Goal: Browse casually: Explore the website without a specific task or goal

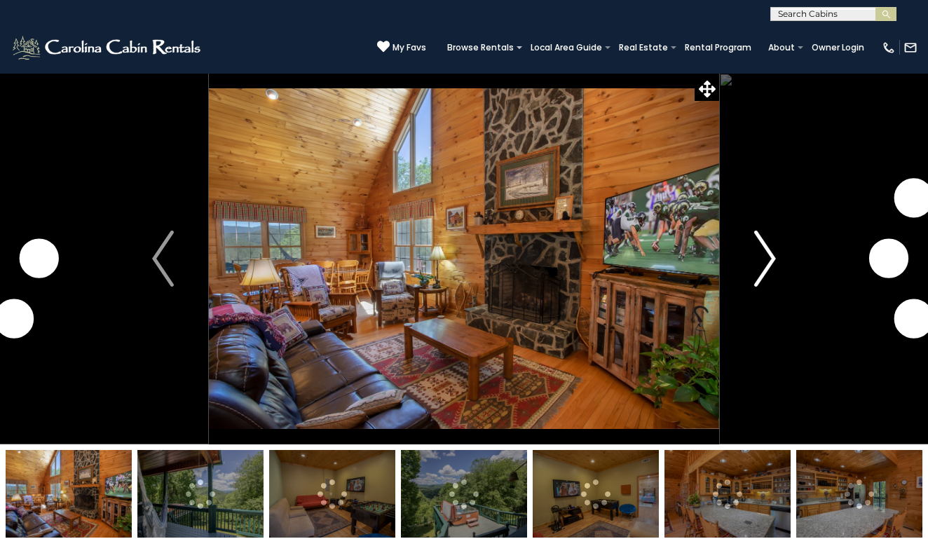
click at [755, 259] on button "Next" at bounding box center [766, 259] width 92 height 372
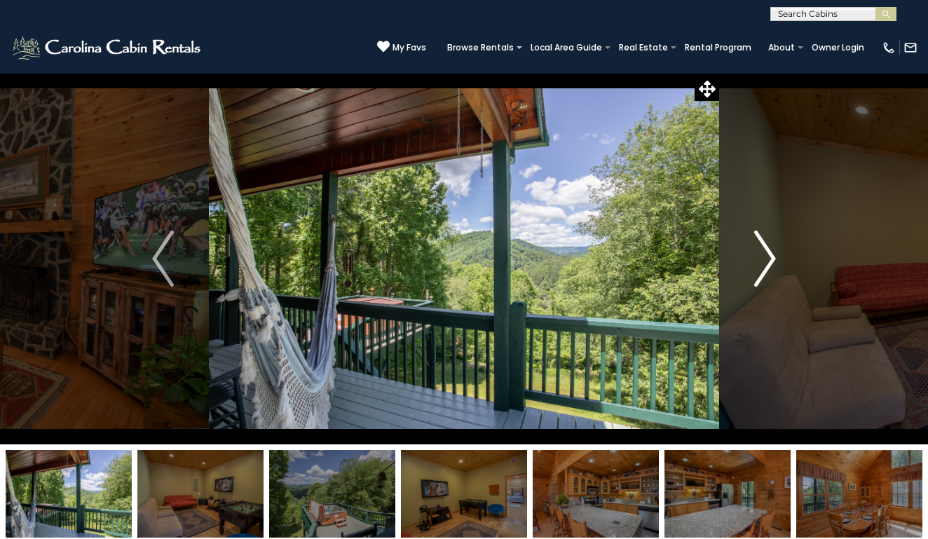
click at [755, 259] on button "Next" at bounding box center [766, 259] width 92 height 372
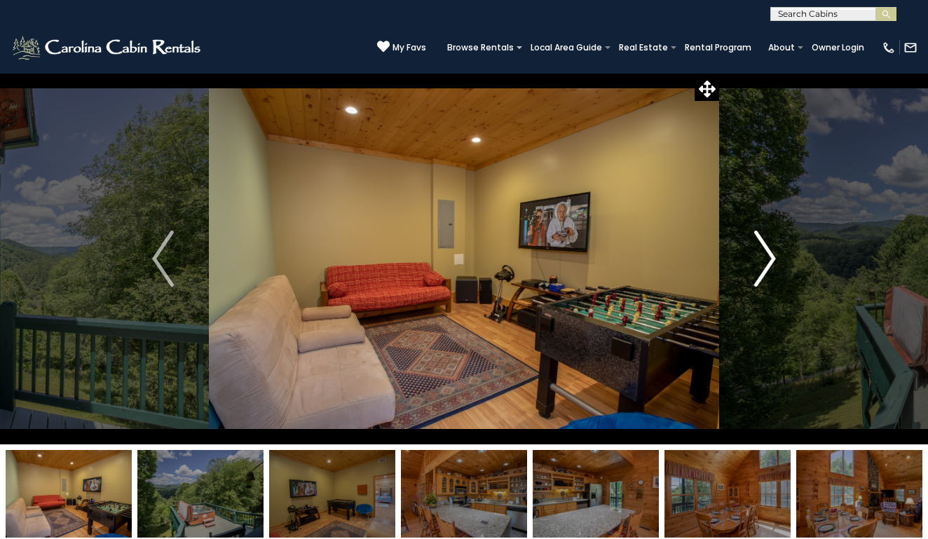
click at [755, 259] on button "Next" at bounding box center [766, 259] width 92 height 372
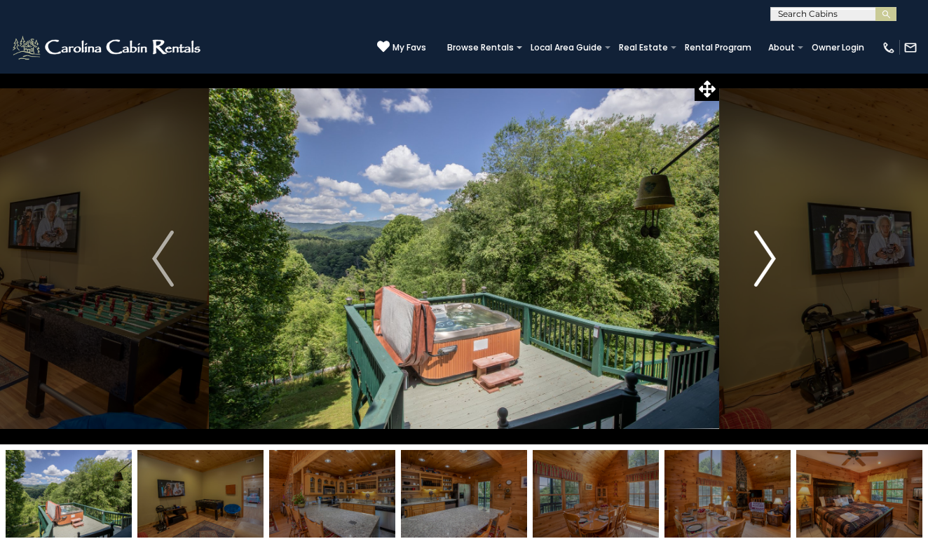
click at [755, 259] on button "Next" at bounding box center [766, 259] width 92 height 372
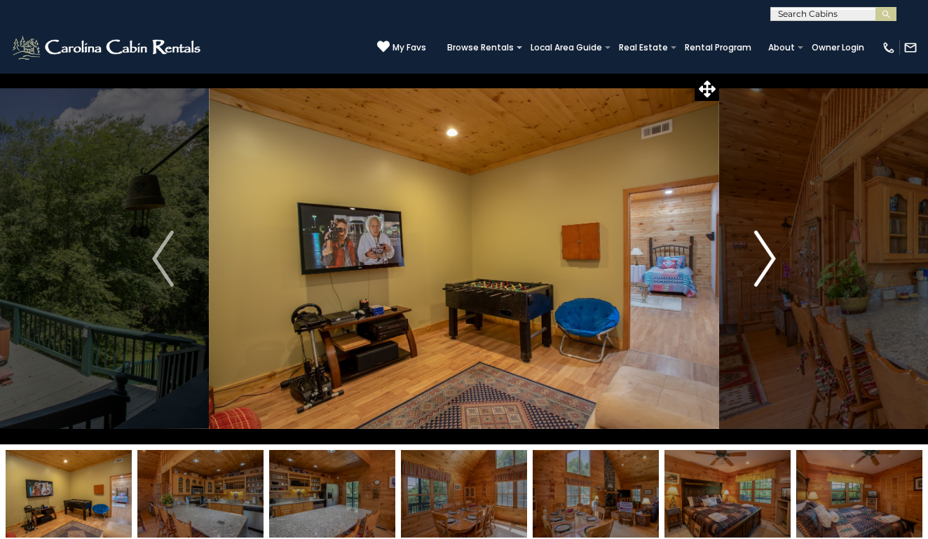
click at [755, 259] on button "Next" at bounding box center [766, 259] width 92 height 372
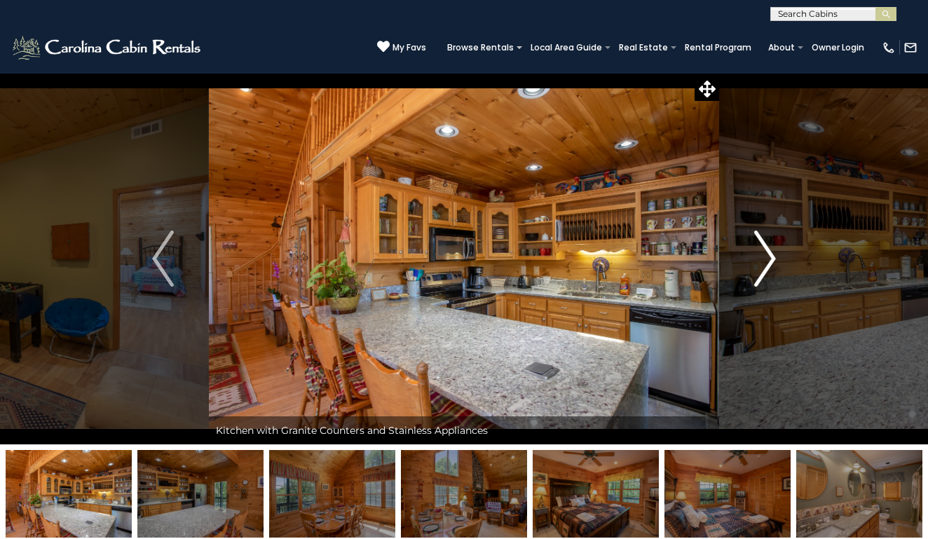
click at [755, 259] on button "Next" at bounding box center [766, 259] width 92 height 372
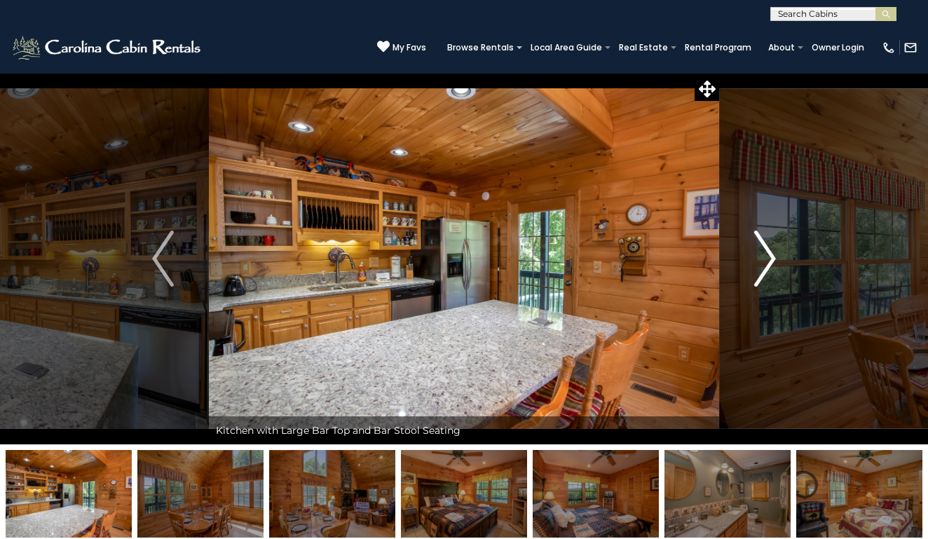
click at [755, 259] on button "Next" at bounding box center [766, 259] width 92 height 372
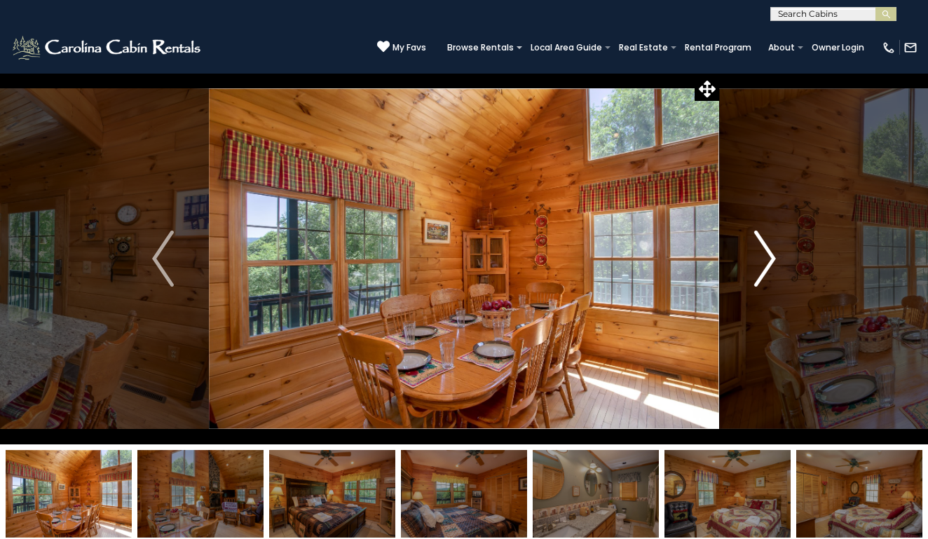
click at [755, 259] on button "Next" at bounding box center [766, 259] width 92 height 372
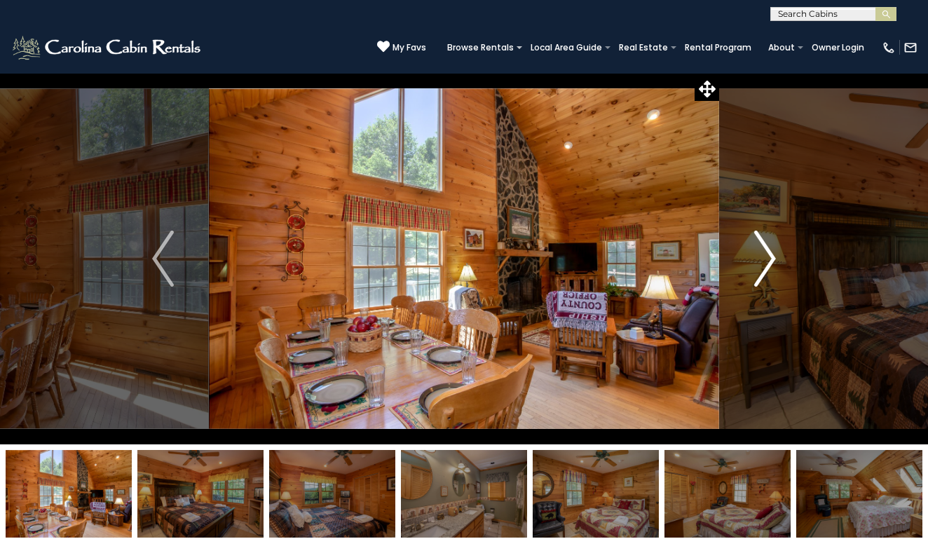
click at [755, 259] on button "Next" at bounding box center [766, 259] width 92 height 372
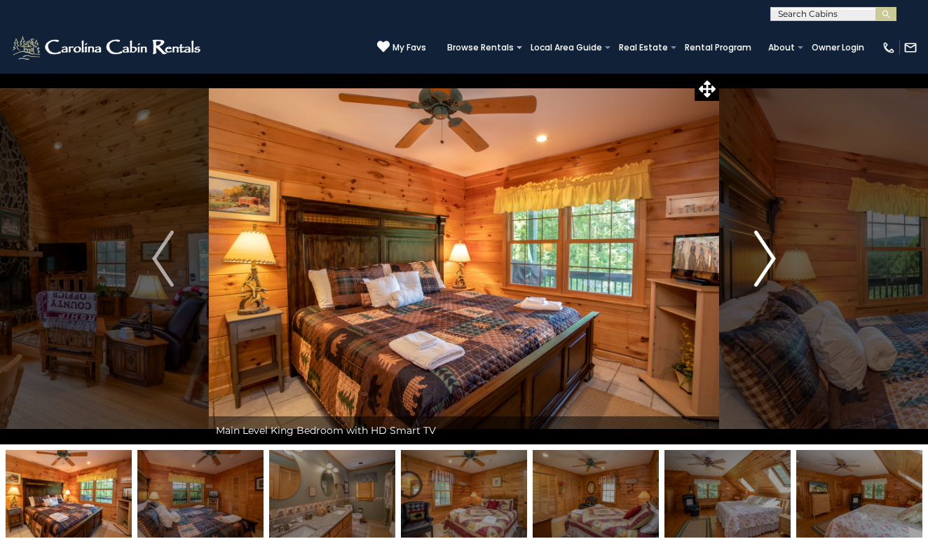
click at [755, 259] on img "Next" at bounding box center [765, 259] width 21 height 56
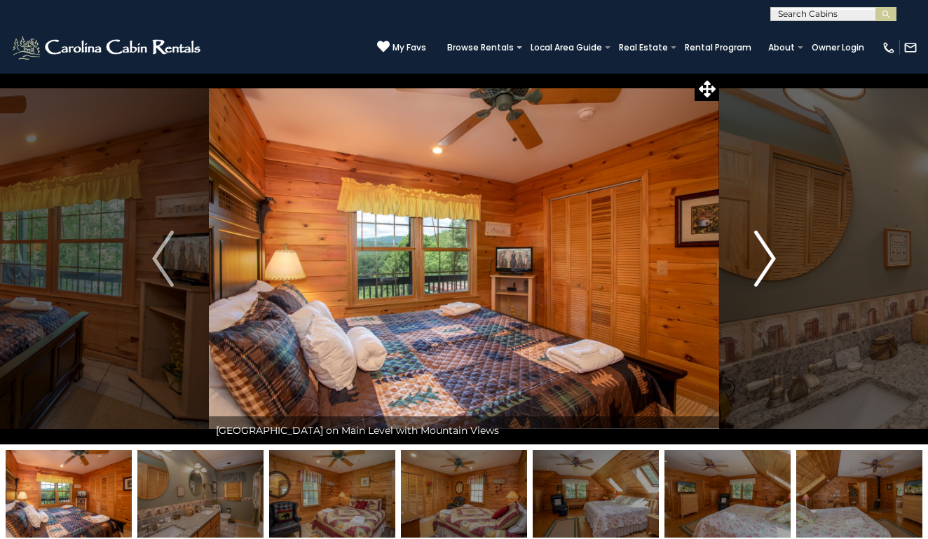
click at [755, 259] on img "Next" at bounding box center [765, 259] width 21 height 56
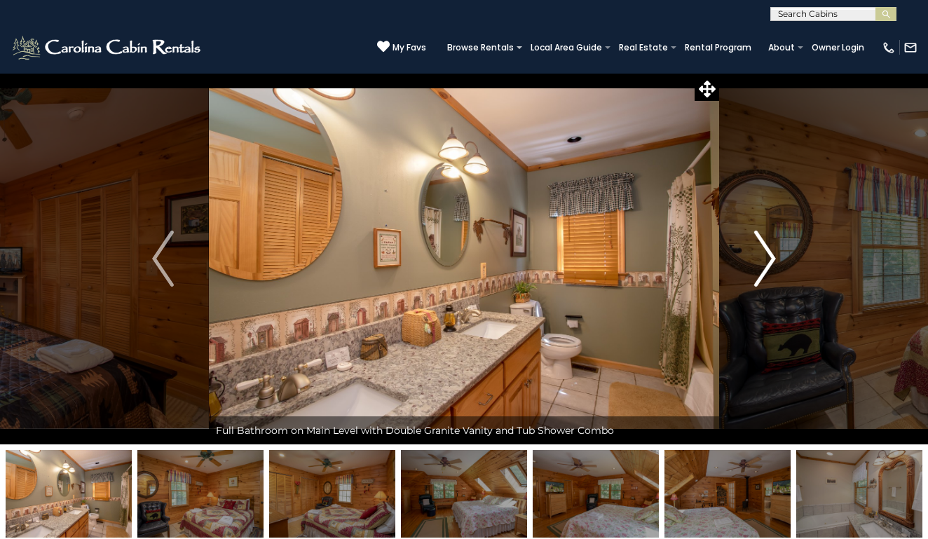
click at [755, 259] on img "Next" at bounding box center [765, 259] width 21 height 56
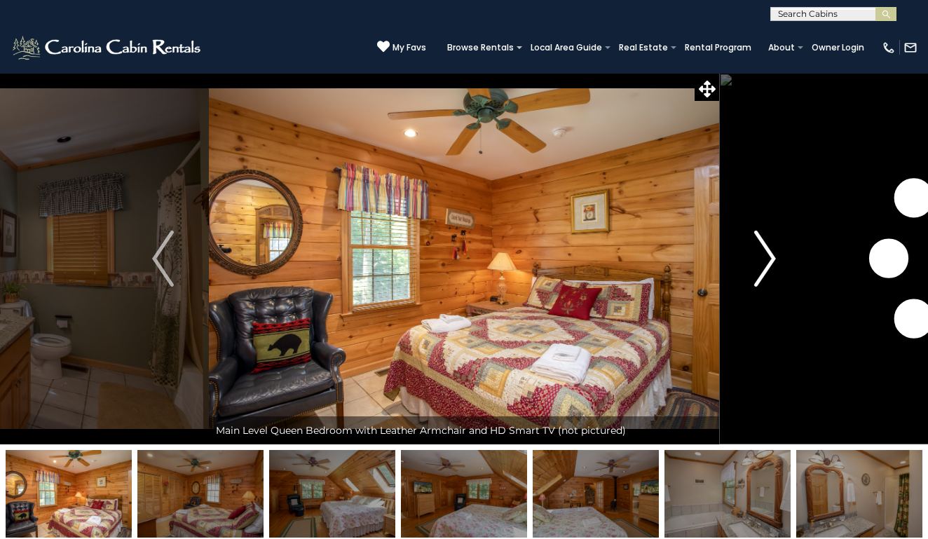
click at [755, 259] on img "Next" at bounding box center [765, 259] width 21 height 56
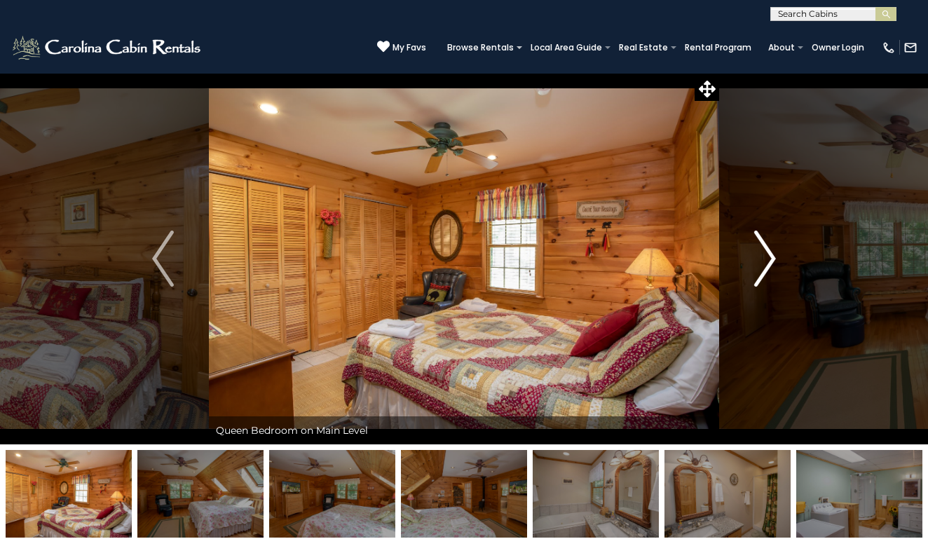
click at [755, 260] on img "Next" at bounding box center [765, 259] width 21 height 56
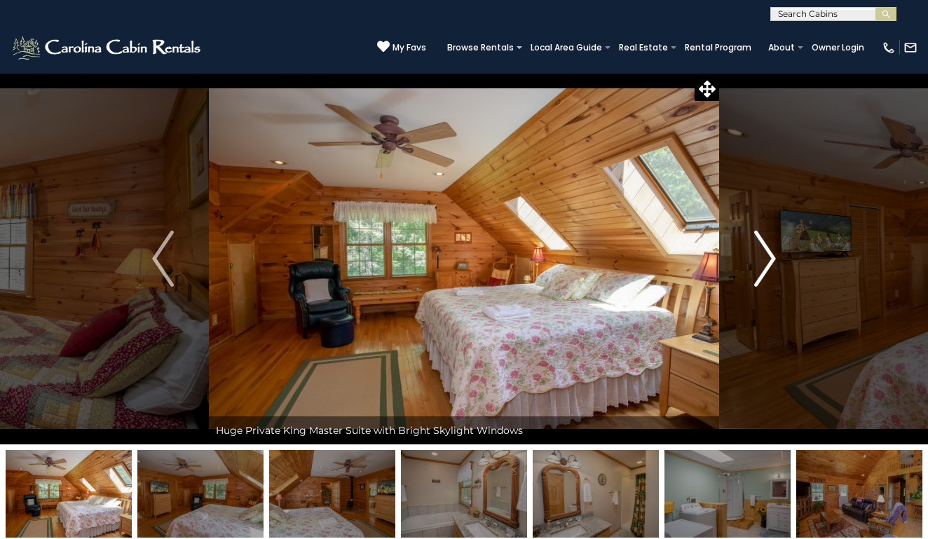
click at [755, 260] on img "Next" at bounding box center [765, 259] width 21 height 56
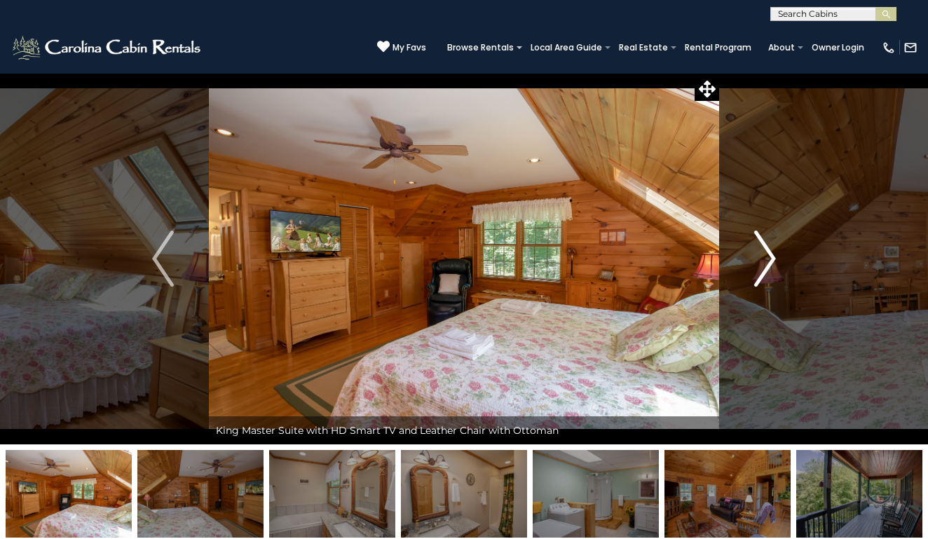
click at [755, 260] on img "Next" at bounding box center [765, 259] width 21 height 56
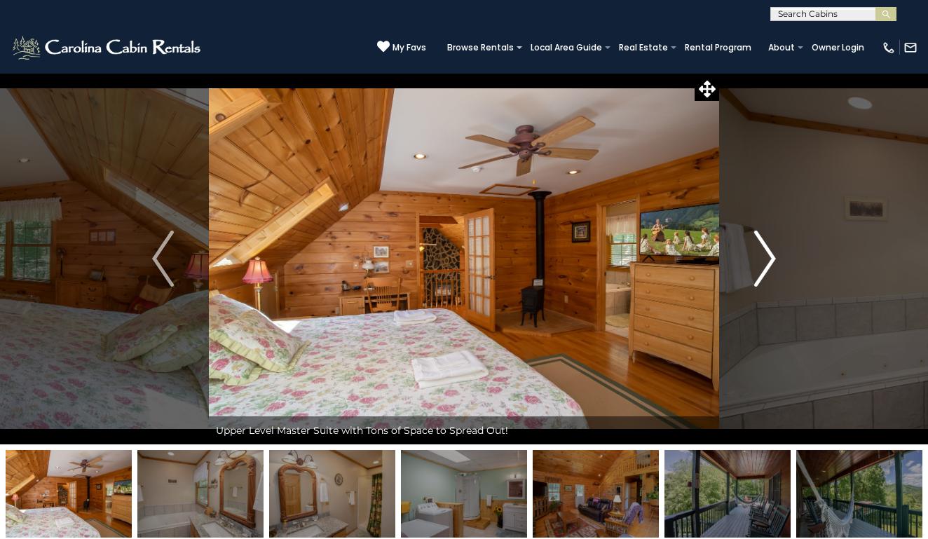
click at [755, 260] on img "Next" at bounding box center [765, 259] width 21 height 56
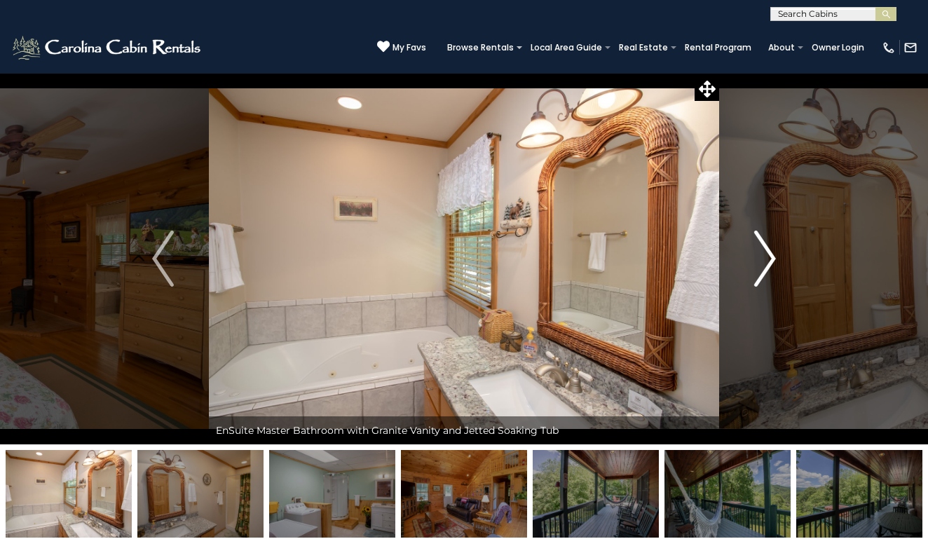
click at [755, 260] on img "Next" at bounding box center [765, 259] width 21 height 56
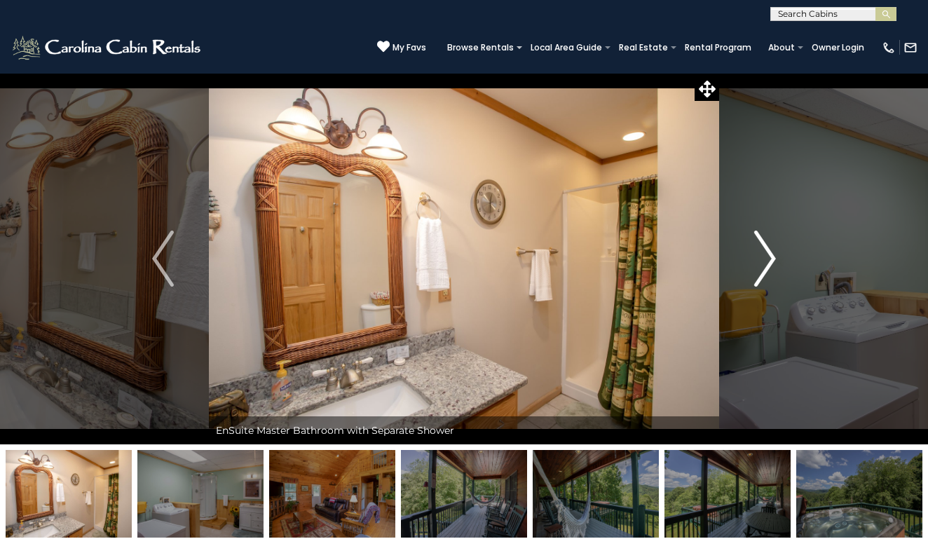
click at [755, 260] on img "Next" at bounding box center [765, 259] width 21 height 56
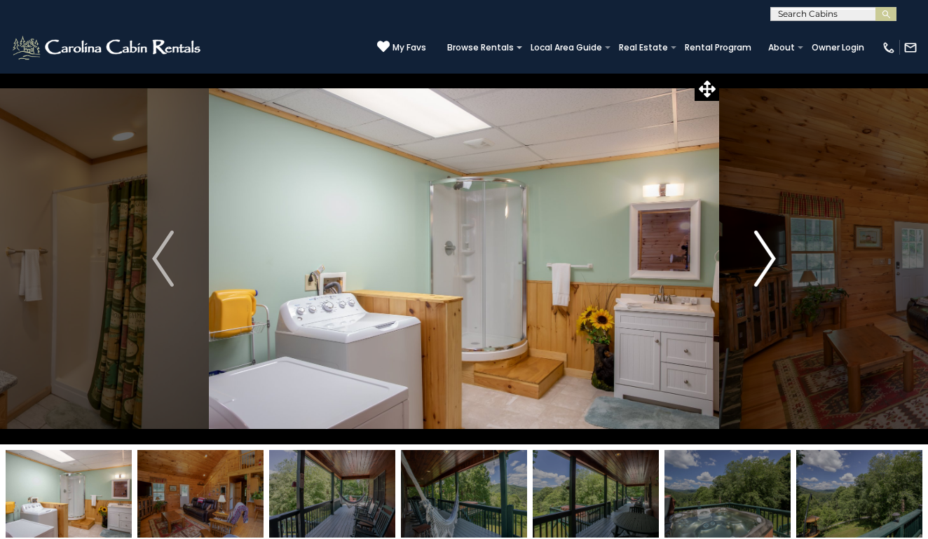
click at [755, 260] on img "Next" at bounding box center [765, 259] width 21 height 56
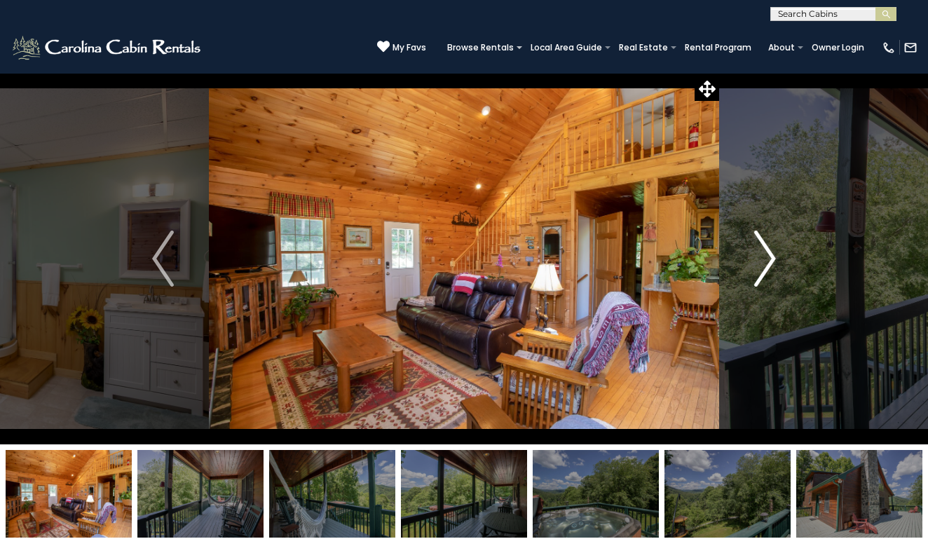
click at [755, 261] on img "Next" at bounding box center [765, 259] width 21 height 56
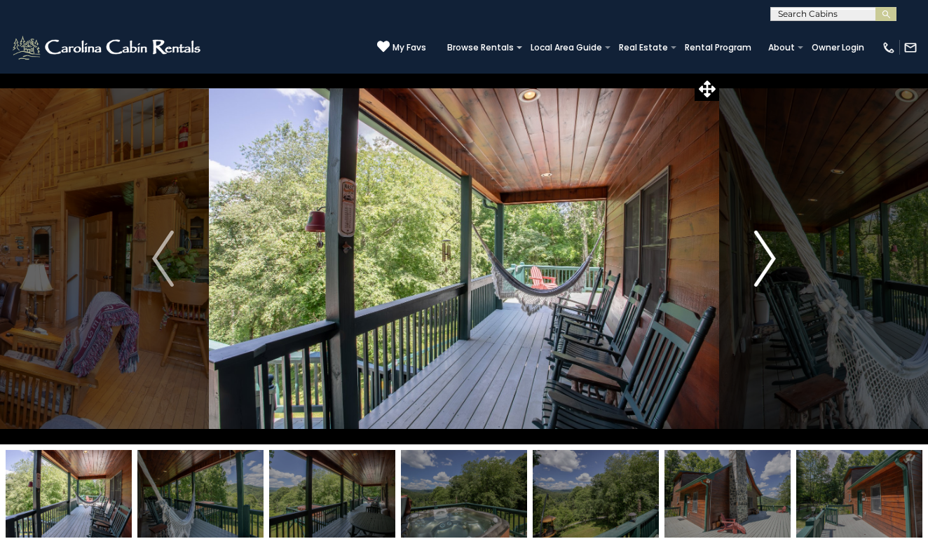
click at [755, 262] on img "Next" at bounding box center [765, 259] width 21 height 56
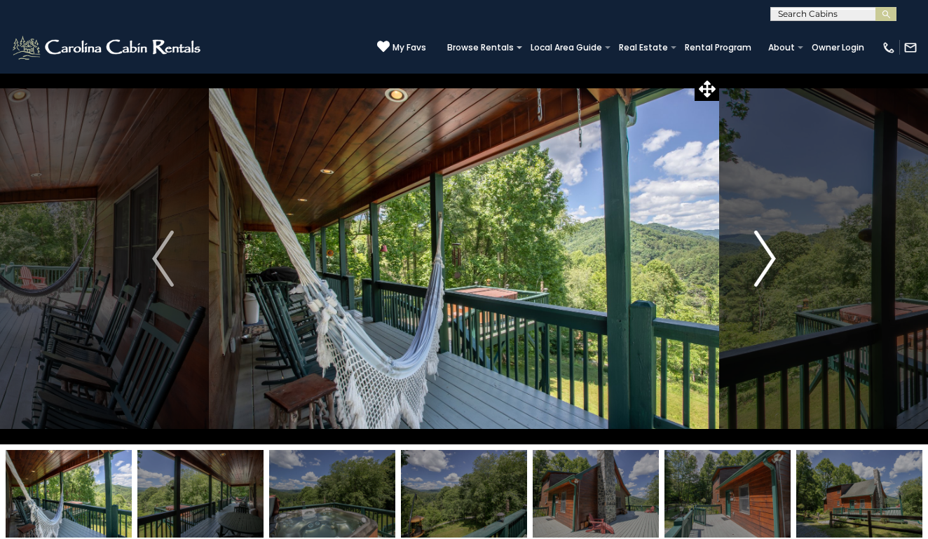
click at [755, 262] on img "Next" at bounding box center [765, 259] width 21 height 56
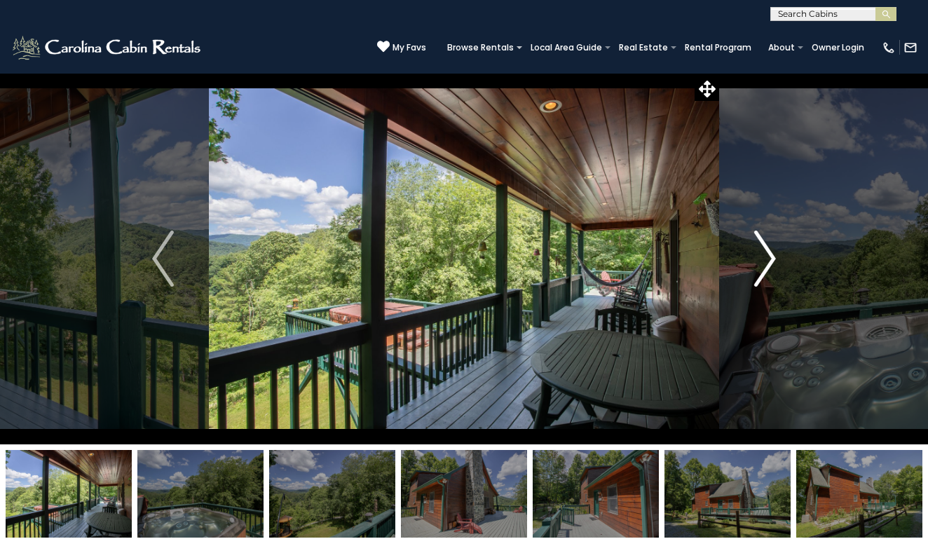
click at [755, 262] on img "Next" at bounding box center [765, 259] width 21 height 56
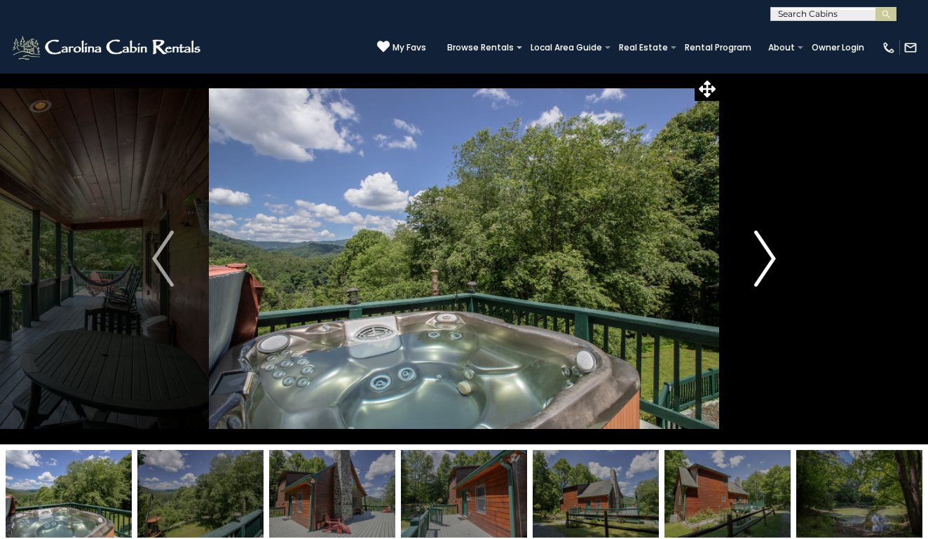
click at [755, 262] on img "Next" at bounding box center [765, 259] width 21 height 56
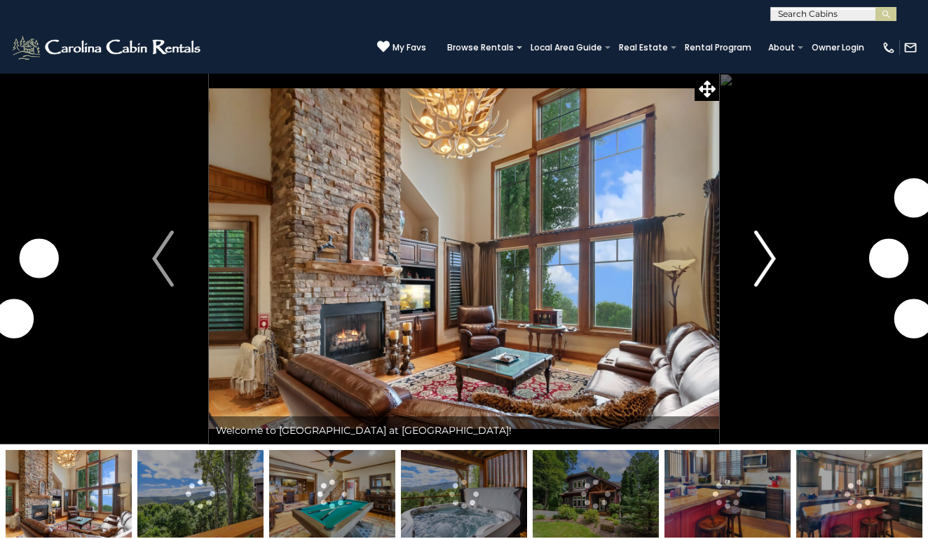
click at [757, 264] on img "Next" at bounding box center [765, 259] width 21 height 56
